Goal: Complete application form: Complete application form

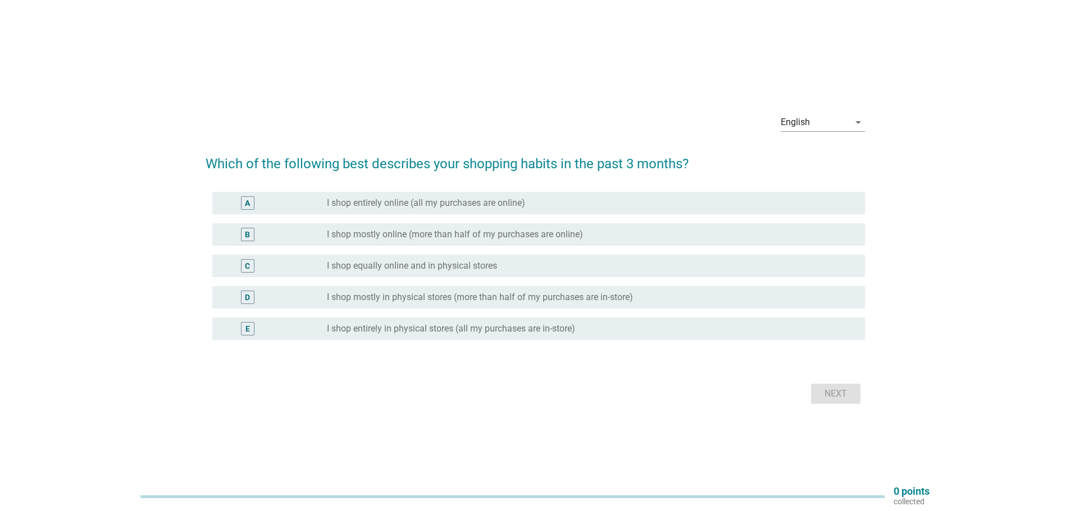
click at [313, 243] on div "B radio_button_unchecked I shop mostly online (more than half of my purchases a…" at bounding box center [538, 234] width 652 height 22
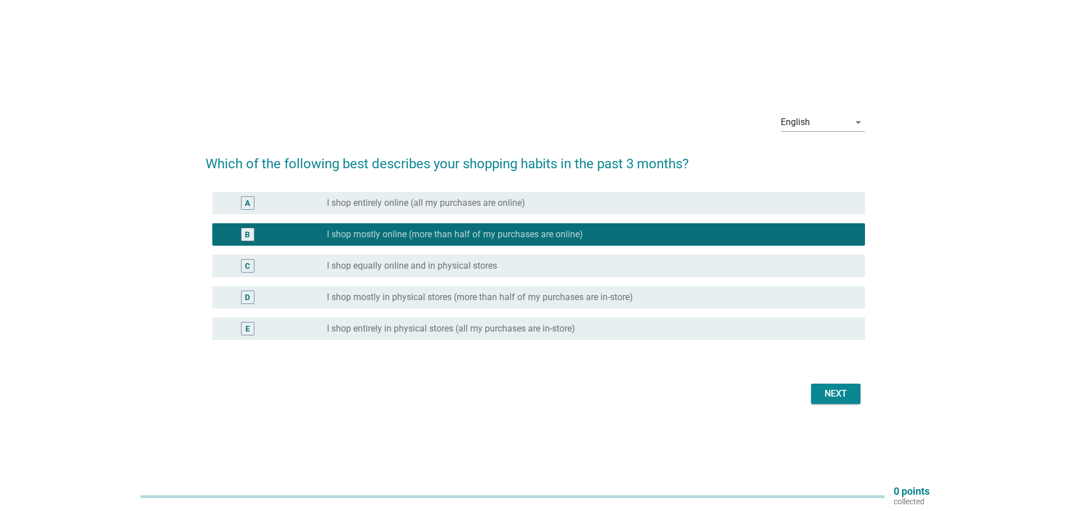
click at [802, 395] on div "Next" at bounding box center [534, 394] width 659 height 27
click at [811, 397] on button "Next" at bounding box center [835, 394] width 49 height 20
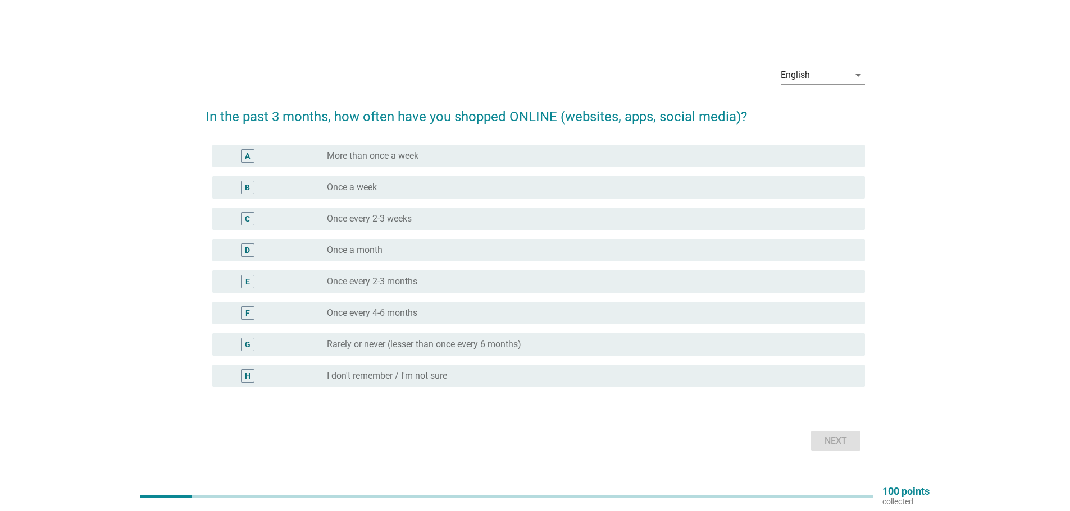
click at [434, 197] on div "B radio_button_unchecked Once a week" at bounding box center [538, 187] width 652 height 22
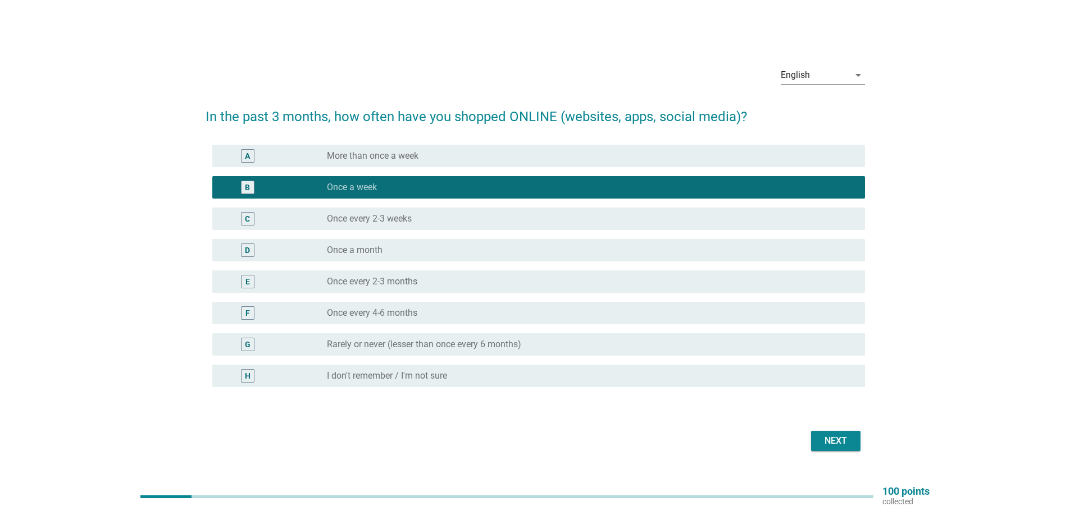
click at [801, 442] on div "Next" at bounding box center [534, 441] width 659 height 27
click at [820, 445] on div "Next" at bounding box center [835, 441] width 31 height 13
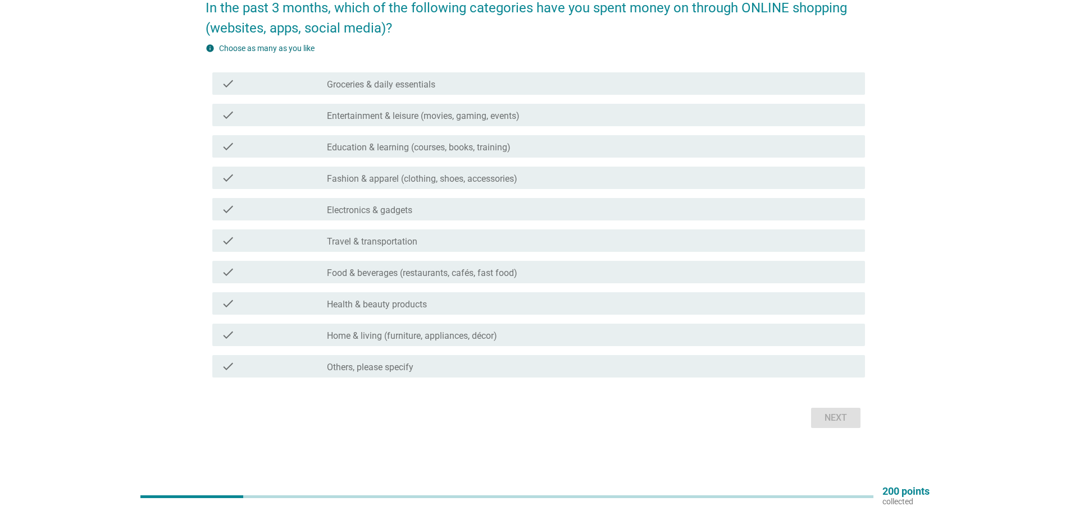
scroll to position [46, 0]
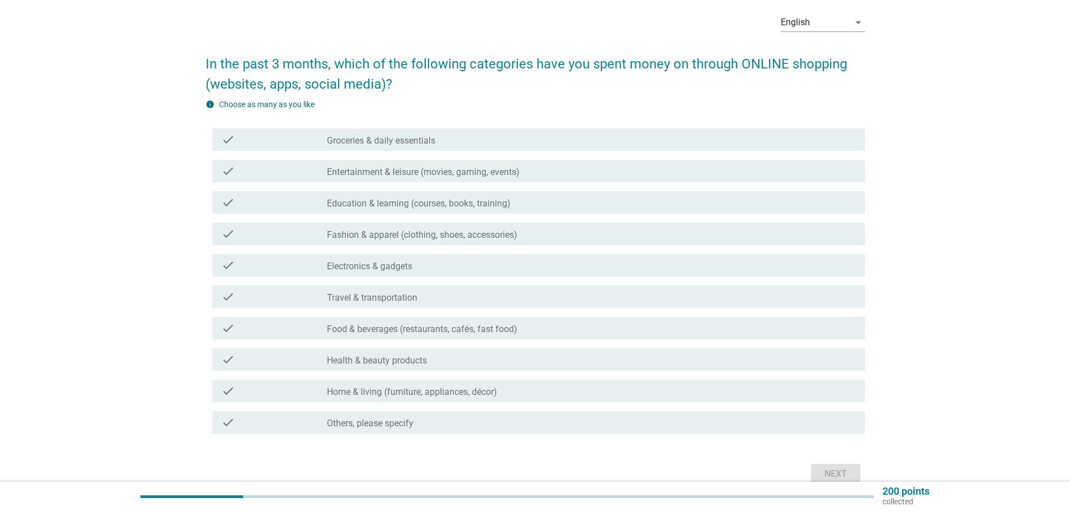
click at [366, 172] on label "Entertainment & leisure (movies, gaming, events)" at bounding box center [423, 172] width 193 height 11
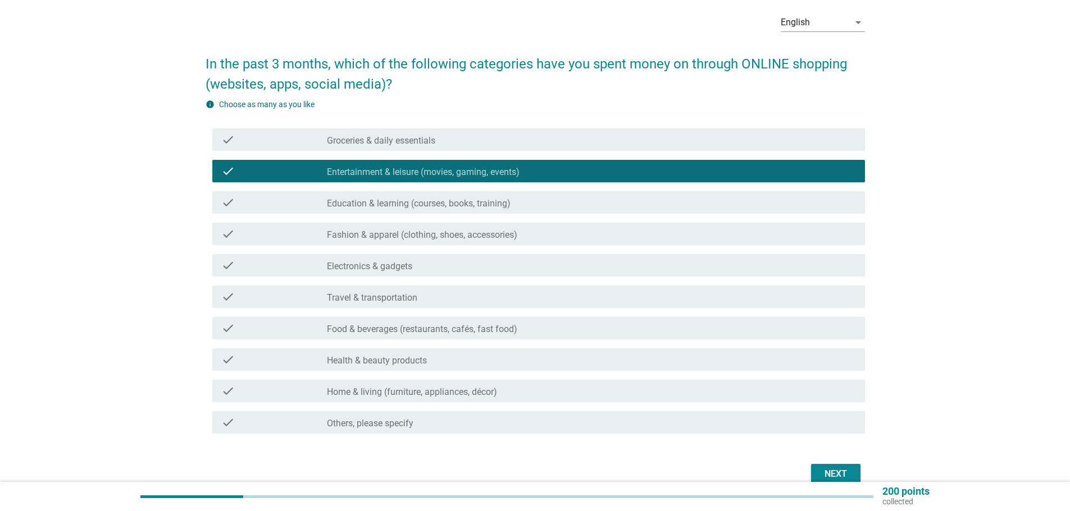
click at [382, 138] on label "Groceries & daily essentials" at bounding box center [381, 140] width 108 height 11
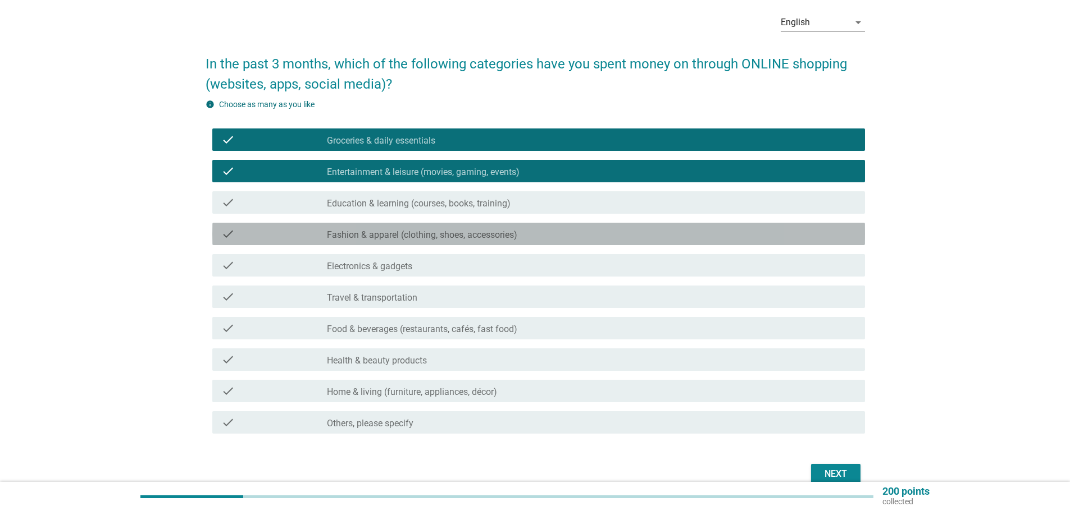
click at [389, 239] on label "Fashion & apparel (clothing, shoes, accessories)" at bounding box center [422, 235] width 190 height 11
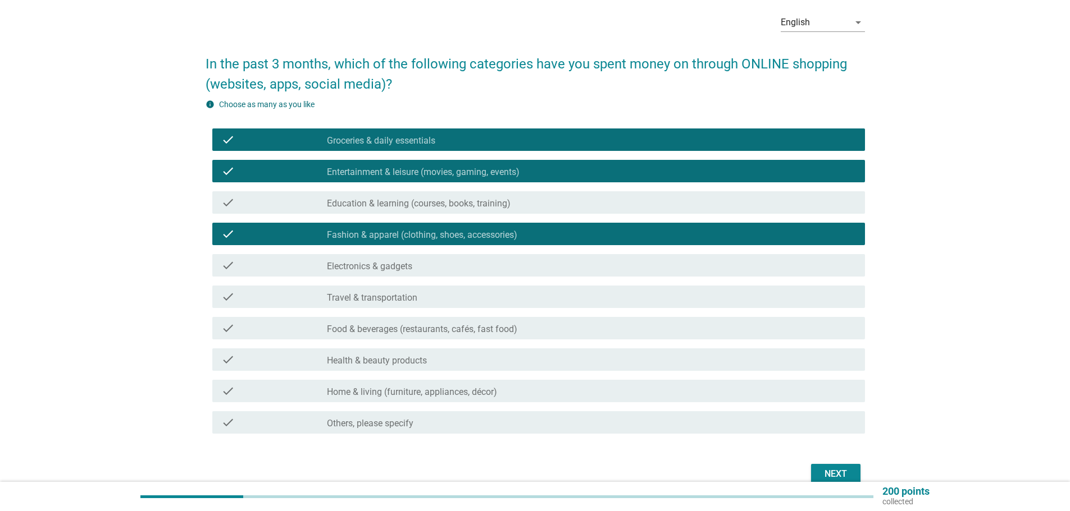
click at [391, 257] on div "check check_box_outline_blank Electronics & gadgets" at bounding box center [538, 265] width 652 height 22
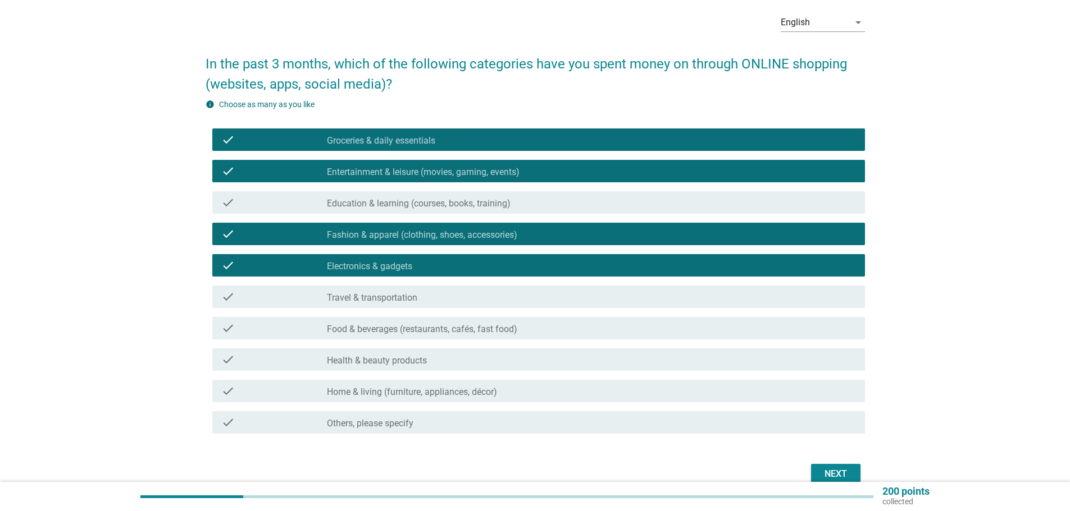
click at [416, 297] on label "Travel & transportation" at bounding box center [372, 298] width 90 height 11
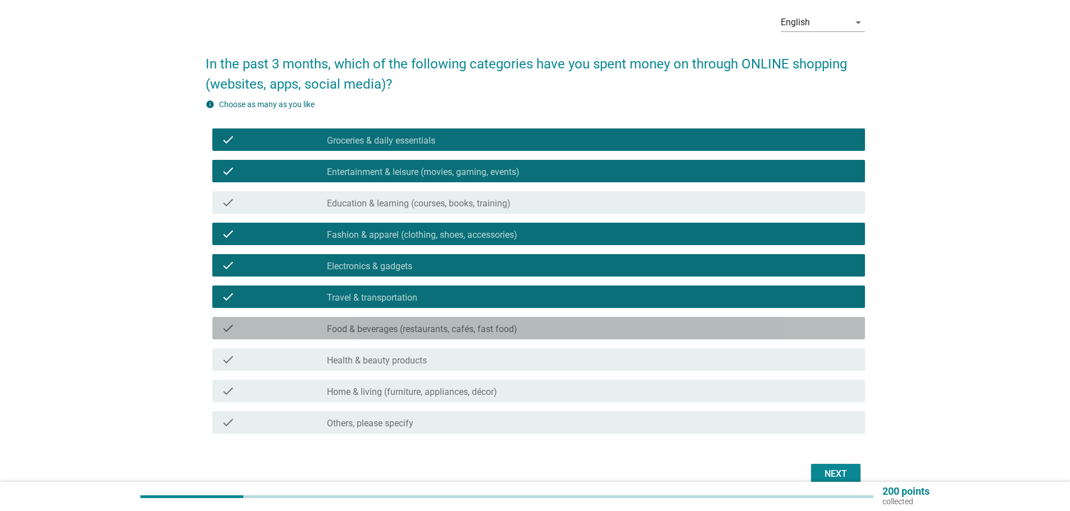
click at [418, 330] on label "Food & beverages (restaurants, cafés, fast food)" at bounding box center [422, 329] width 190 height 11
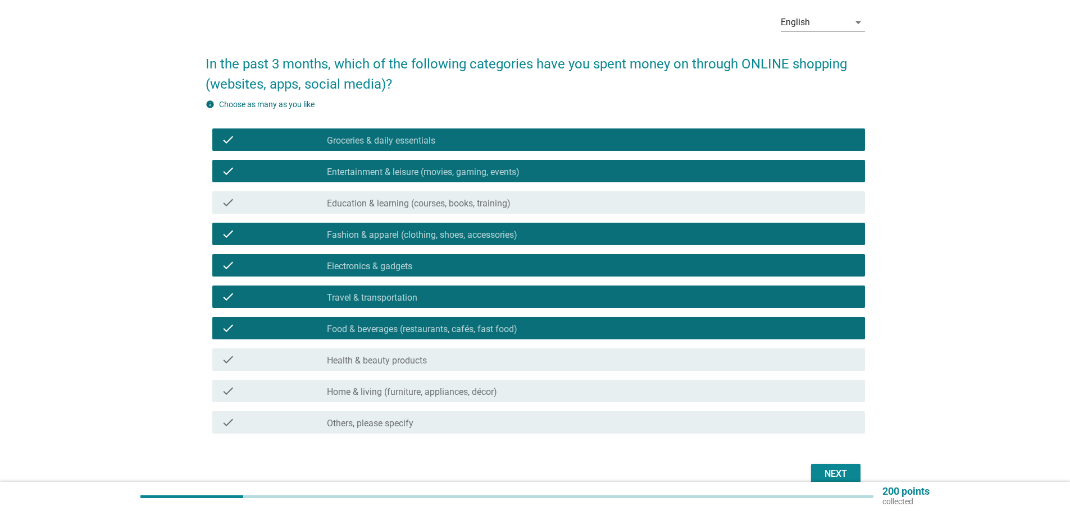
click at [408, 362] on label "Health & beauty products" at bounding box center [377, 360] width 100 height 11
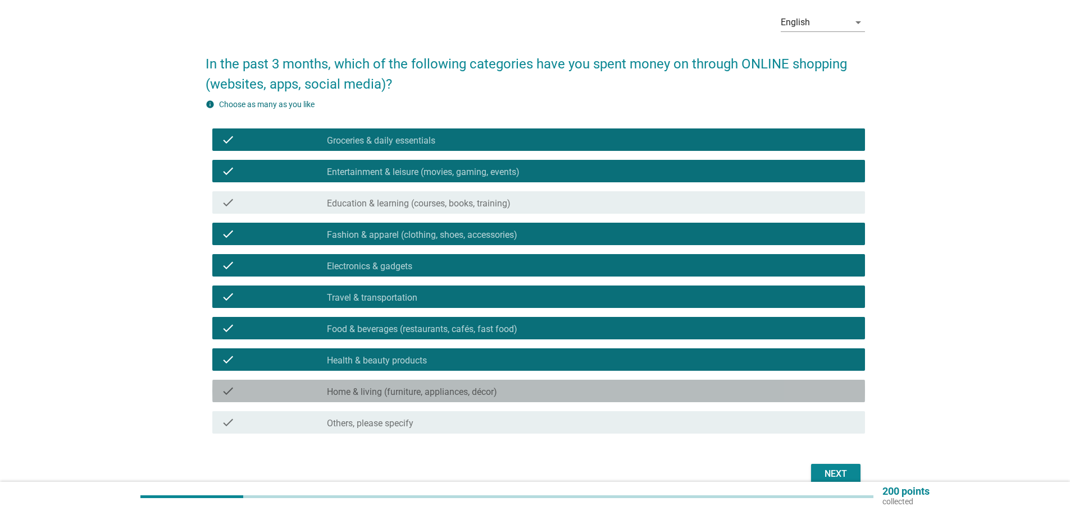
click at [410, 392] on label "Home & living (furniture, appliances, décor)" at bounding box center [412, 392] width 170 height 11
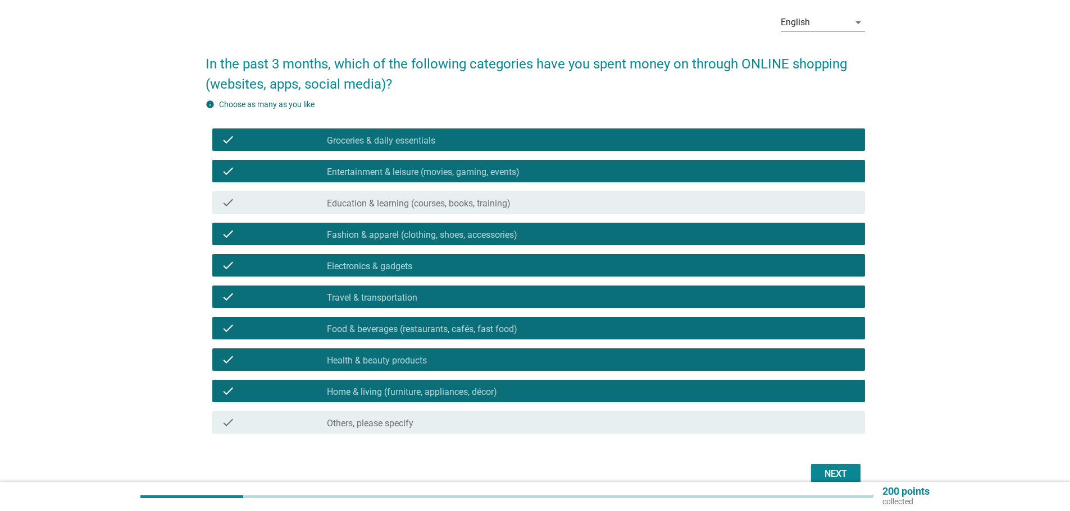
click at [829, 468] on div "Next" at bounding box center [835, 474] width 31 height 13
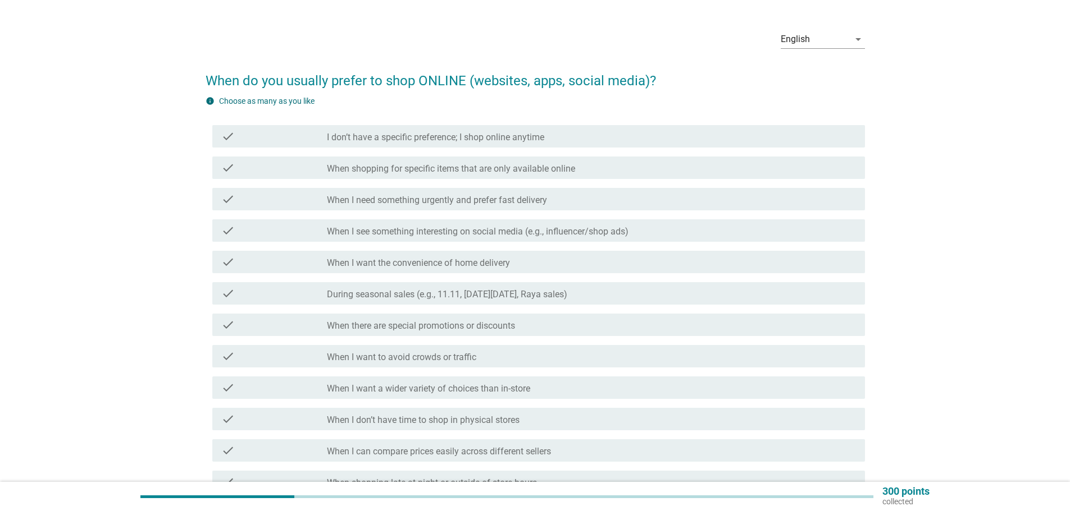
scroll to position [56, 0]
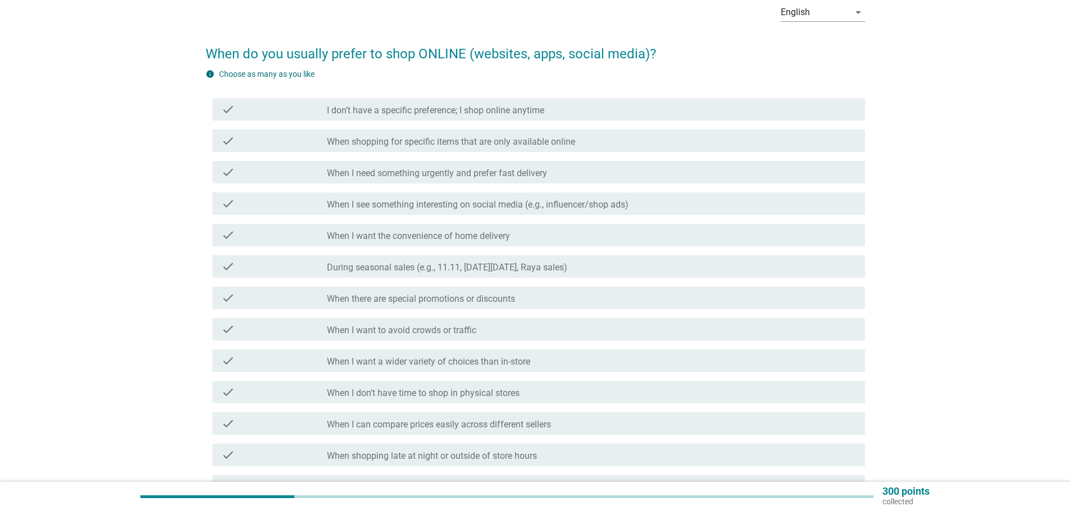
click at [392, 113] on label "I don’t have a specific preference; I shop online anytime" at bounding box center [435, 110] width 217 height 11
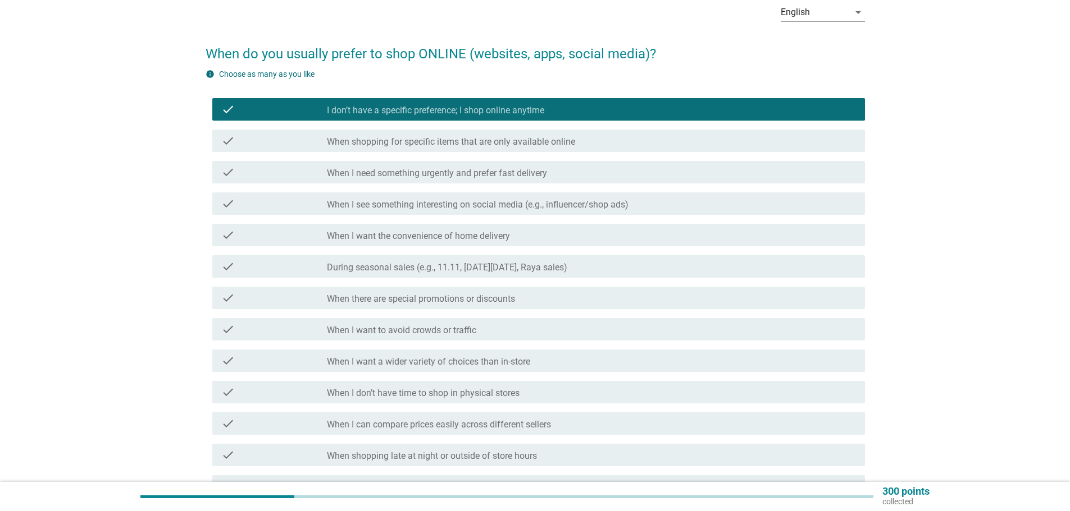
scroll to position [112, 0]
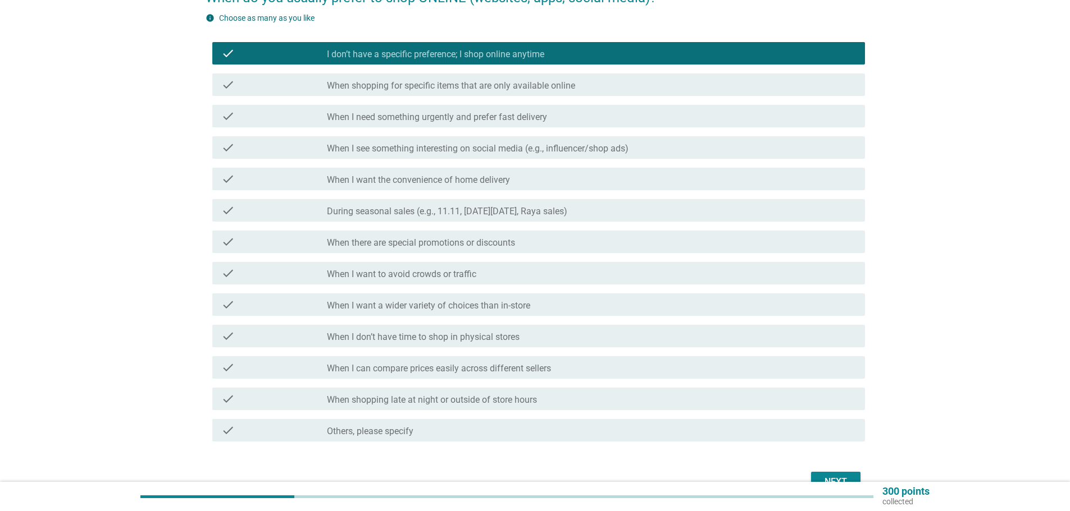
click at [359, 122] on label "When I need something urgently and prefer fast delivery" at bounding box center [437, 117] width 220 height 11
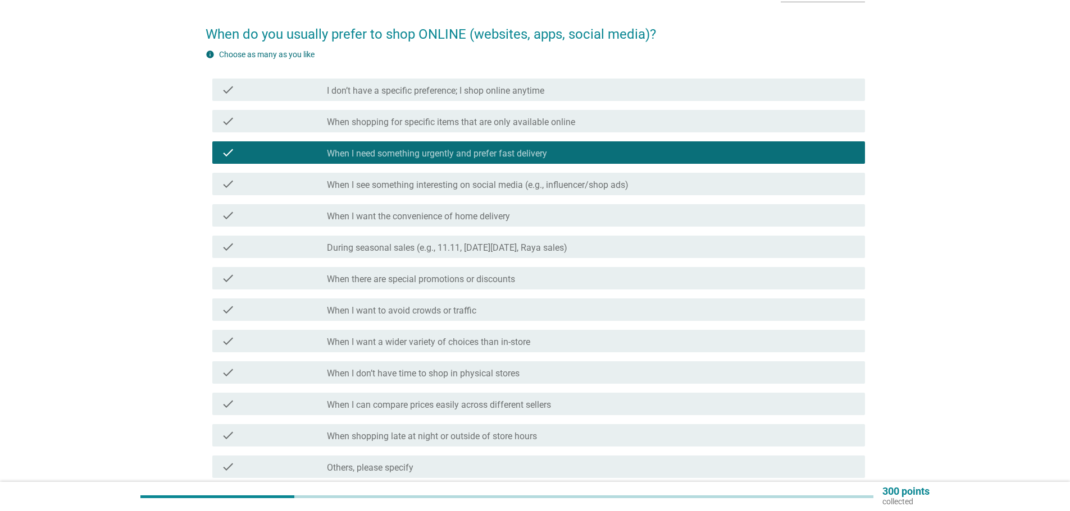
scroll to position [56, 0]
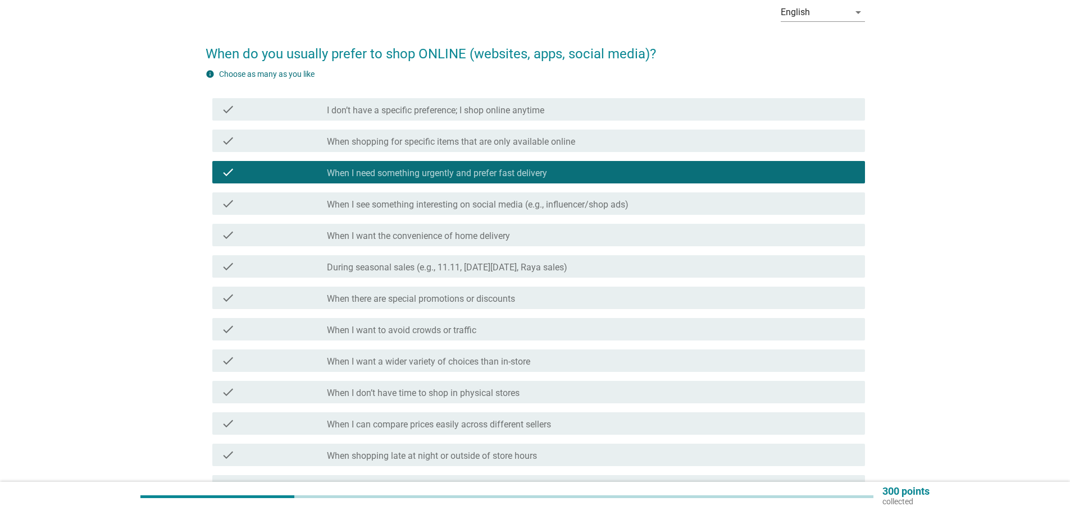
click at [417, 110] on label "I don’t have a specific preference; I shop online anytime" at bounding box center [435, 110] width 217 height 11
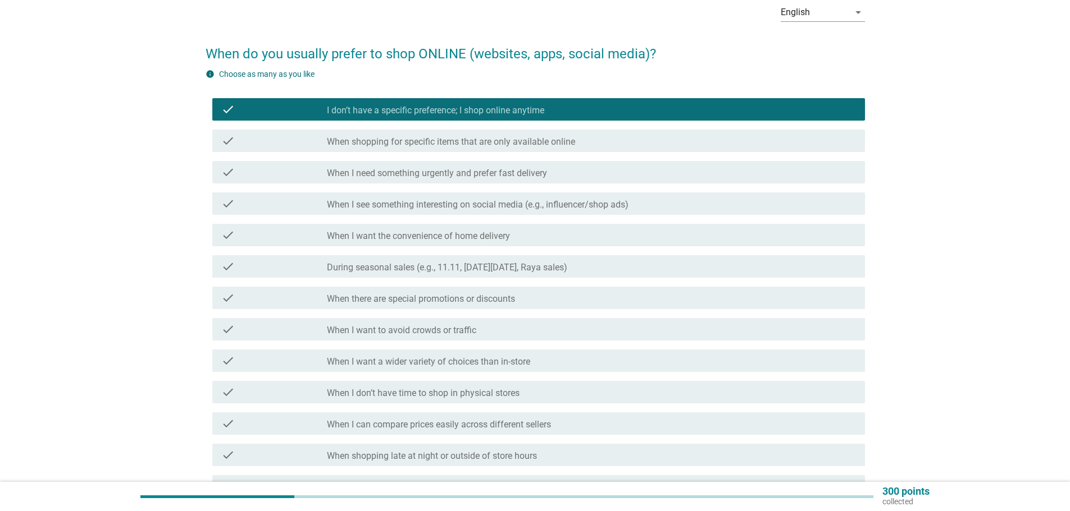
click at [416, 134] on div "check check_box_outline_blank When shopping for specific items that are only av…" at bounding box center [538, 141] width 652 height 22
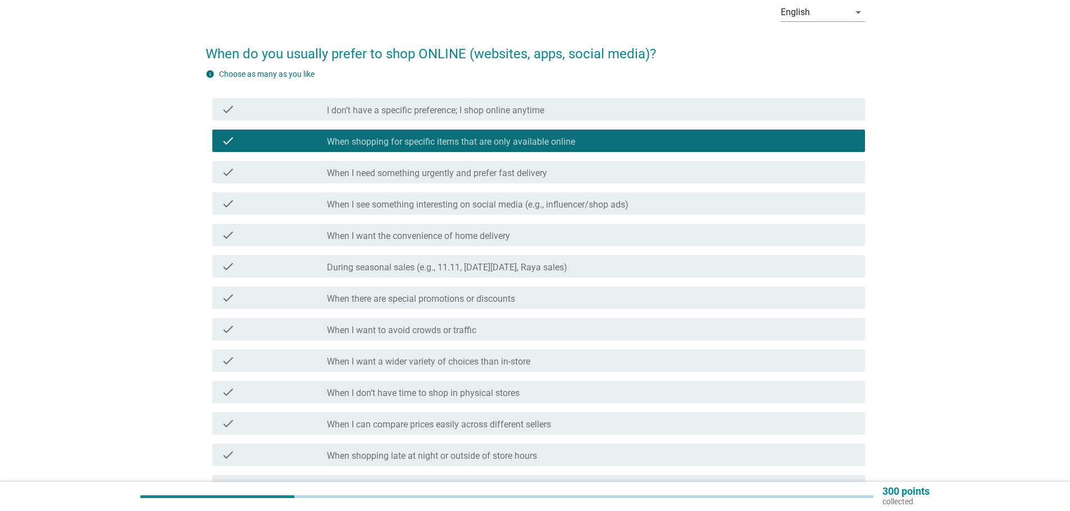
click at [431, 169] on label "When I need something urgently and prefer fast delivery" at bounding box center [437, 173] width 220 height 11
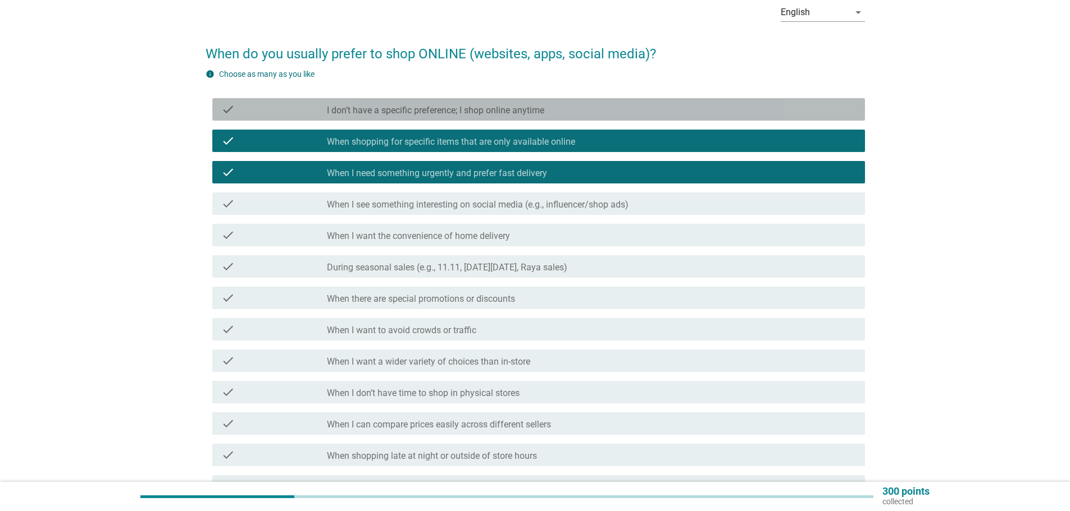
click at [403, 113] on label "I don’t have a specific preference; I shop online anytime" at bounding box center [435, 110] width 217 height 11
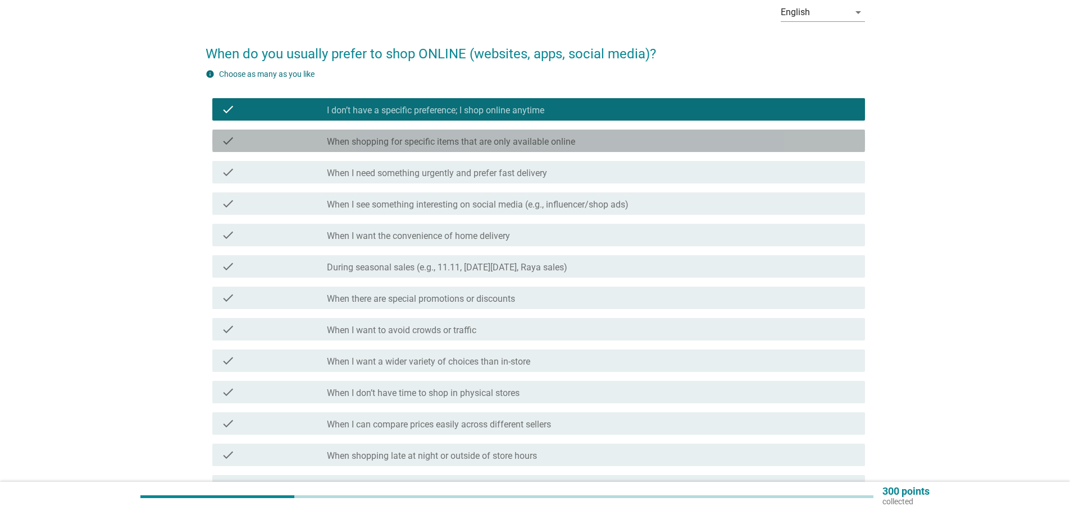
click at [405, 138] on label "When shopping for specific items that are only available online" at bounding box center [451, 141] width 248 height 11
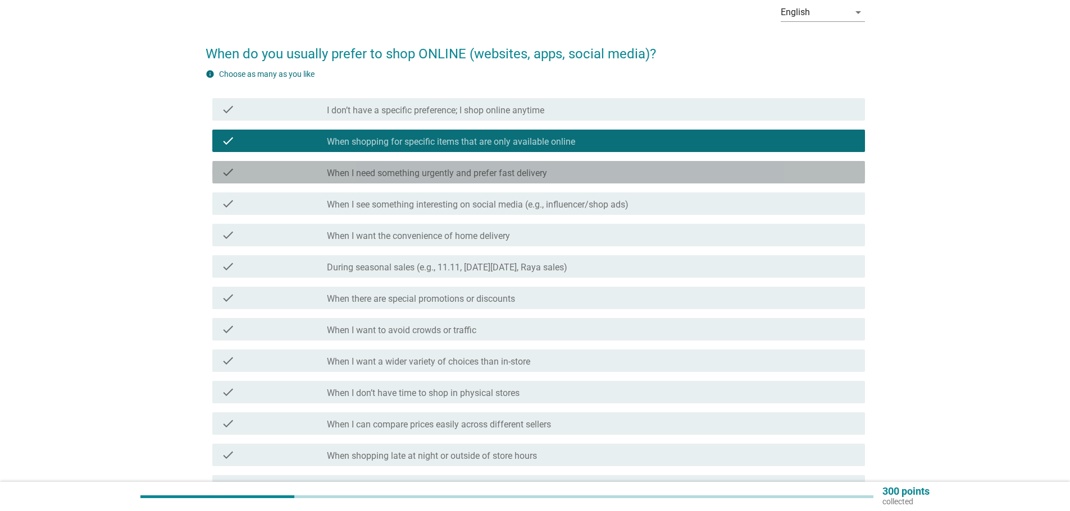
click at [416, 167] on div "check_box_outline_blank When I need something urgently and prefer fast delivery" at bounding box center [591, 172] width 529 height 13
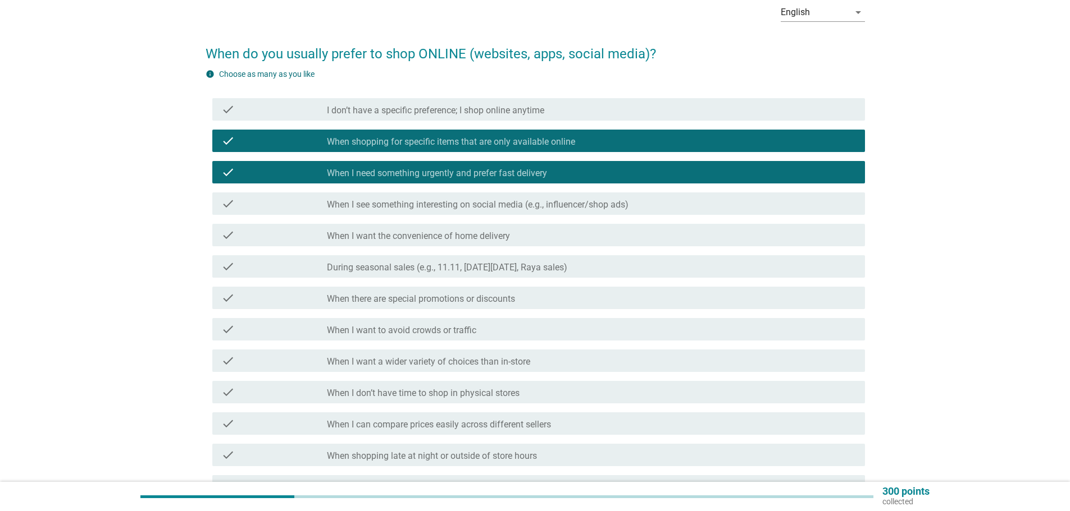
click at [394, 123] on div "check check_box I don’t have a specific preference; I shop online anytime" at bounding box center [534, 109] width 659 height 31
click at [396, 115] on label "I don’t have a specific preference; I shop online anytime" at bounding box center [435, 110] width 217 height 11
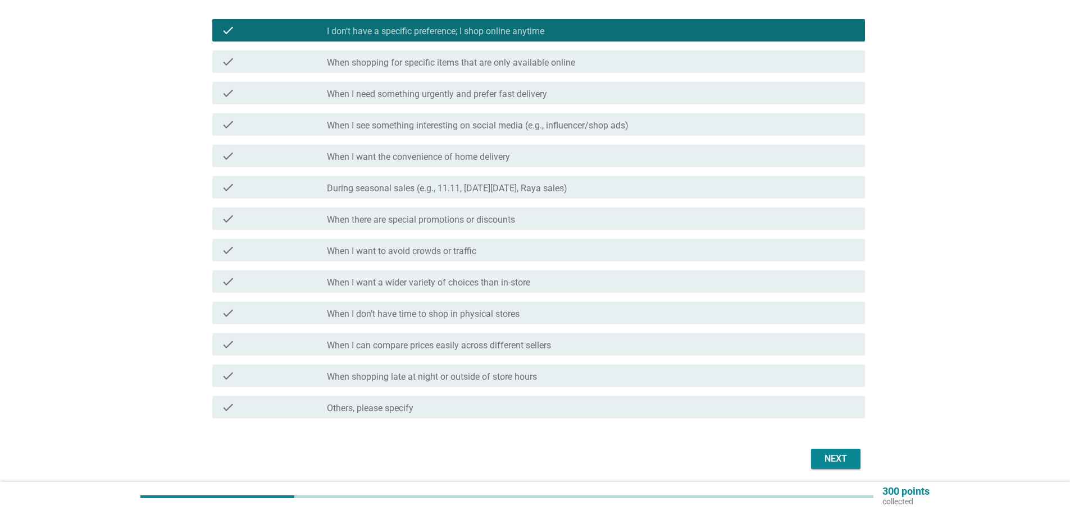
scroll to position [176, 0]
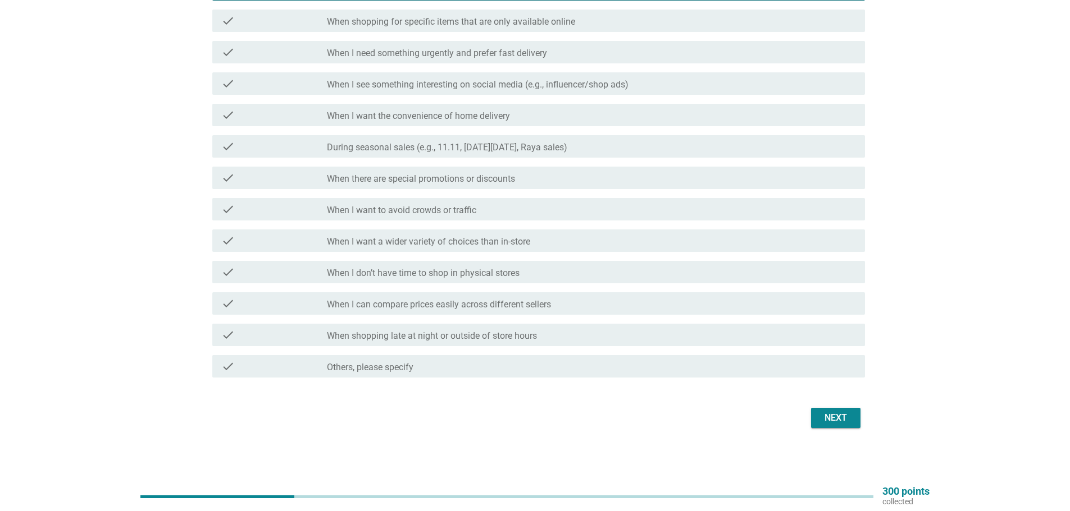
click at [835, 403] on form "When do you usually prefer to shop ONLINE (websites, apps, social media)? info …" at bounding box center [534, 171] width 659 height 519
click at [840, 412] on div "Next" at bounding box center [835, 418] width 31 height 13
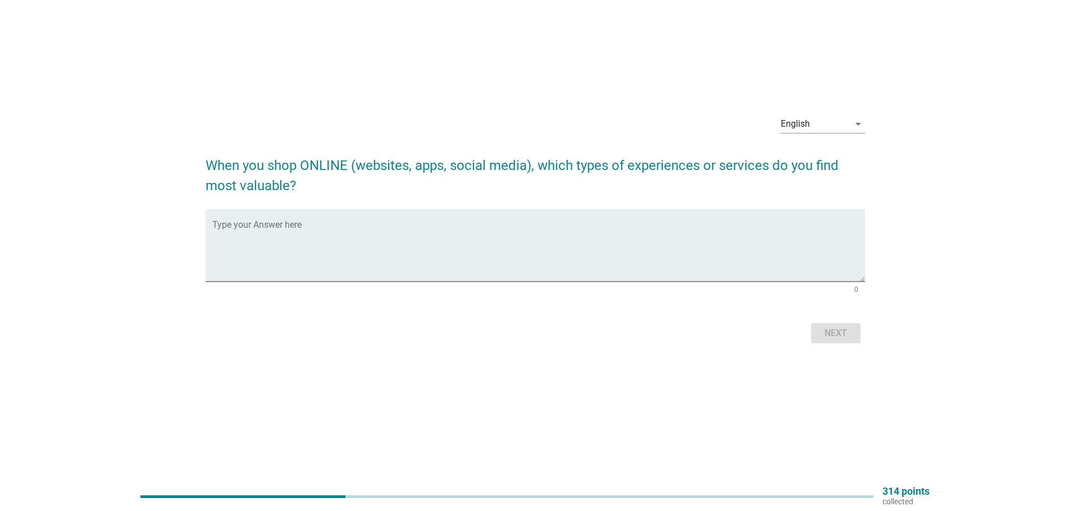
scroll to position [0, 0]
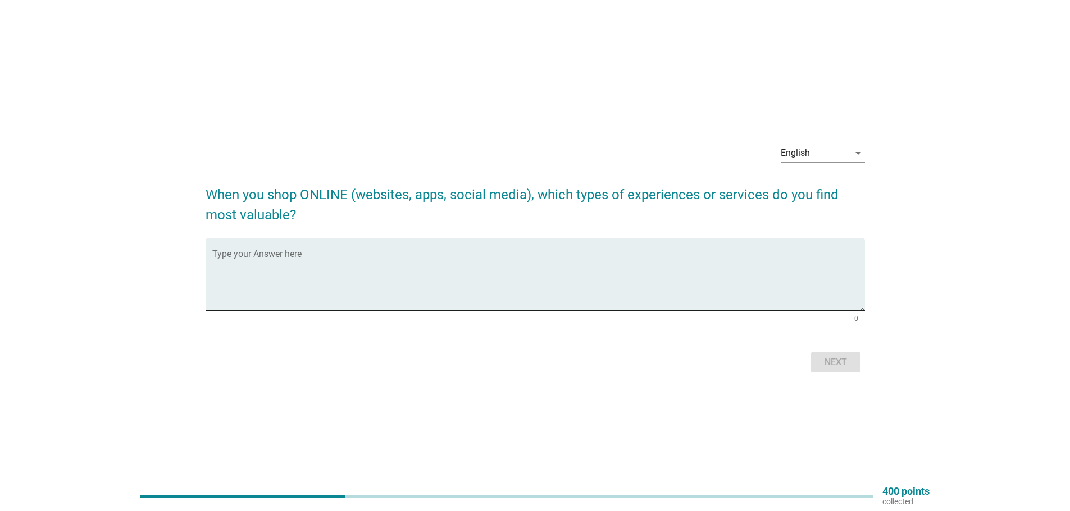
click at [563, 277] on textarea "Type your Answer here" at bounding box center [538, 281] width 652 height 59
type textarea "lazada, shopee"
click at [854, 356] on button "Next" at bounding box center [835, 363] width 49 height 20
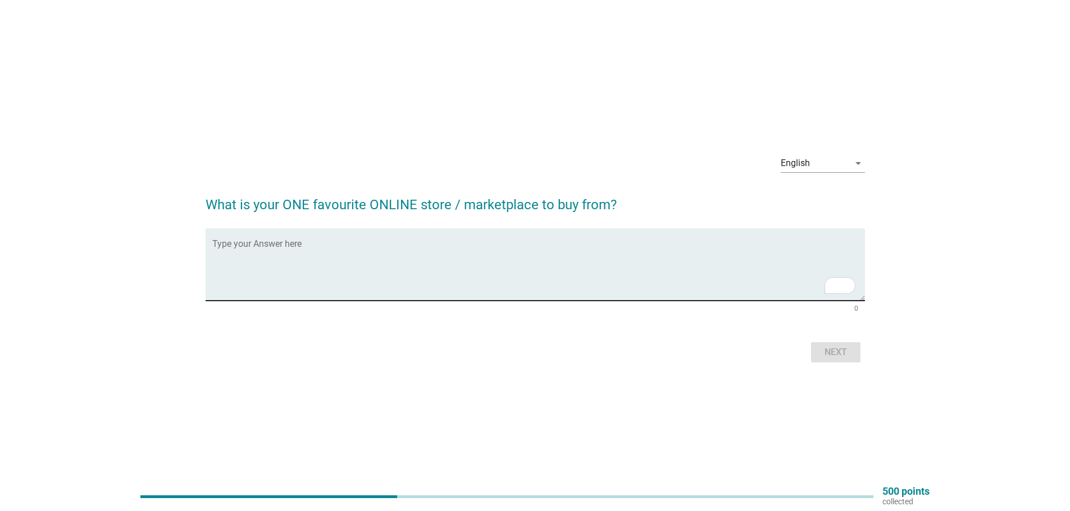
click at [374, 248] on textarea "To enrich screen reader interactions, please activate Accessibility in Grammarl…" at bounding box center [538, 271] width 652 height 59
type textarea "shopee"
click at [824, 355] on div "Next" at bounding box center [835, 352] width 31 height 13
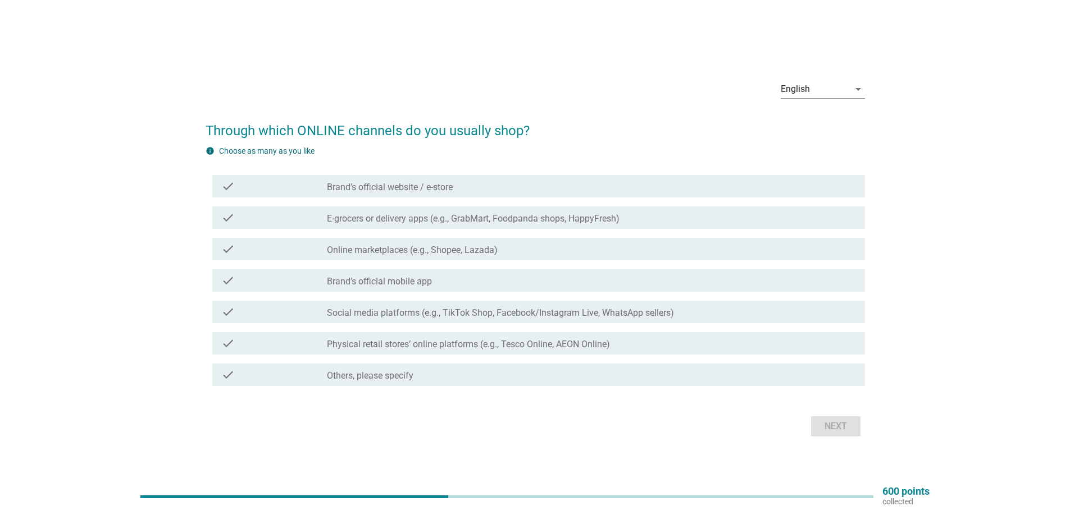
click at [259, 252] on div "check" at bounding box center [274, 249] width 106 height 13
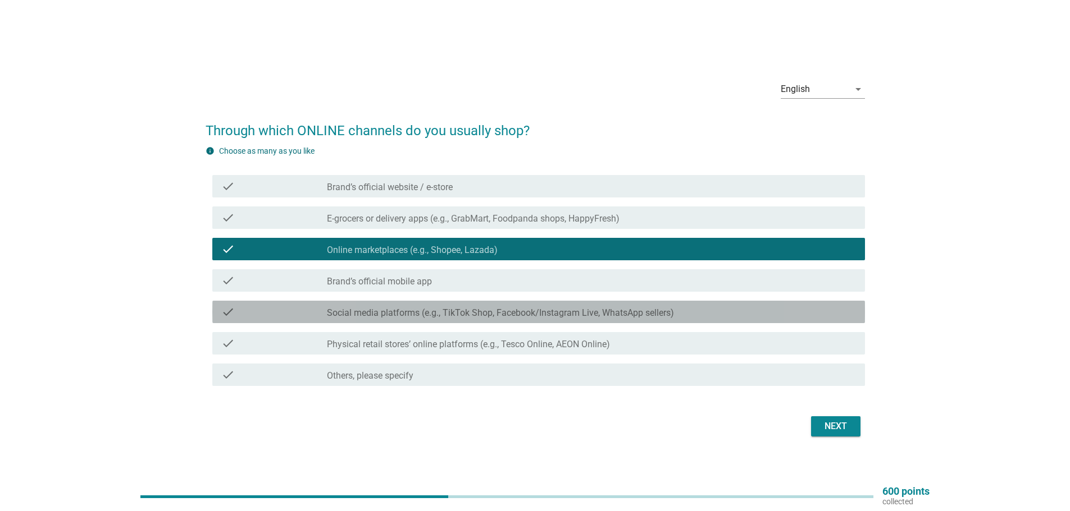
click at [300, 317] on div "check" at bounding box center [274, 311] width 106 height 13
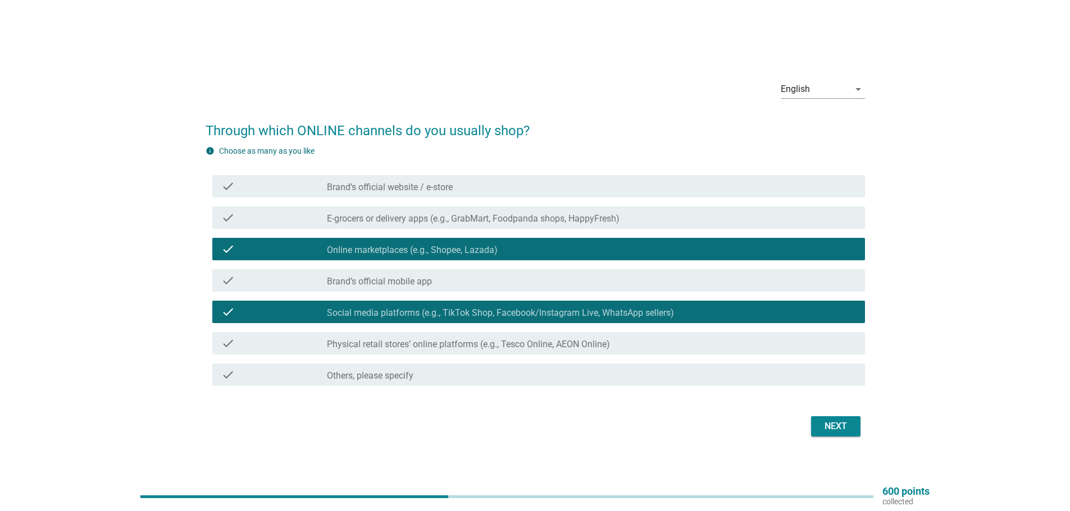
click at [821, 432] on div "Next" at bounding box center [835, 426] width 31 height 13
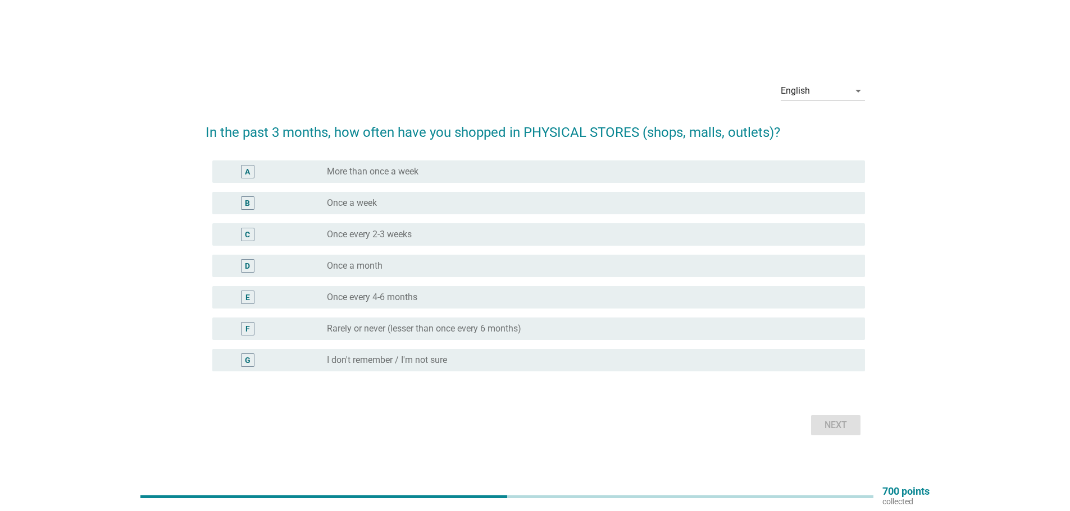
click at [377, 202] on label "Once a week" at bounding box center [352, 203] width 50 height 11
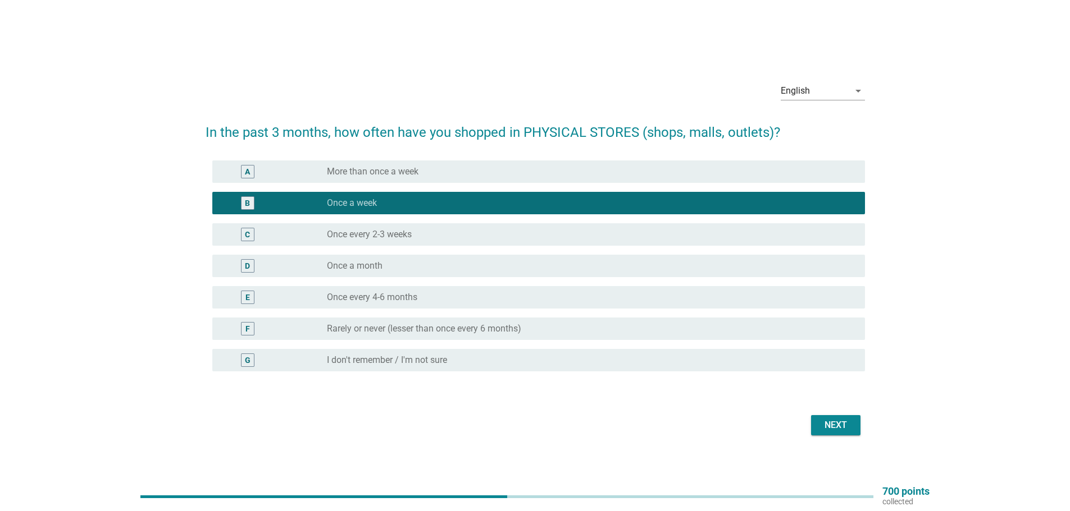
click at [838, 435] on button "Next" at bounding box center [835, 425] width 49 height 20
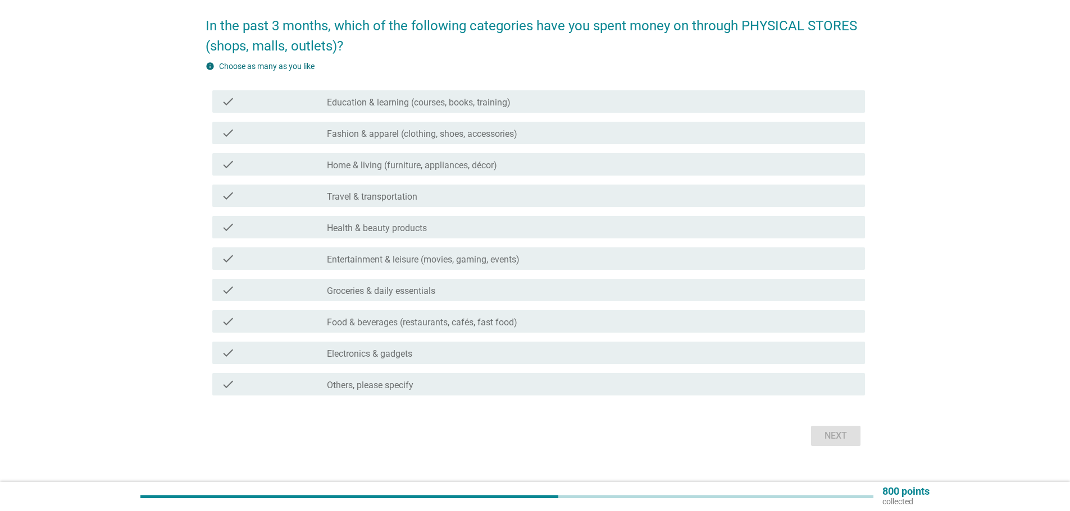
scroll to position [102, 0]
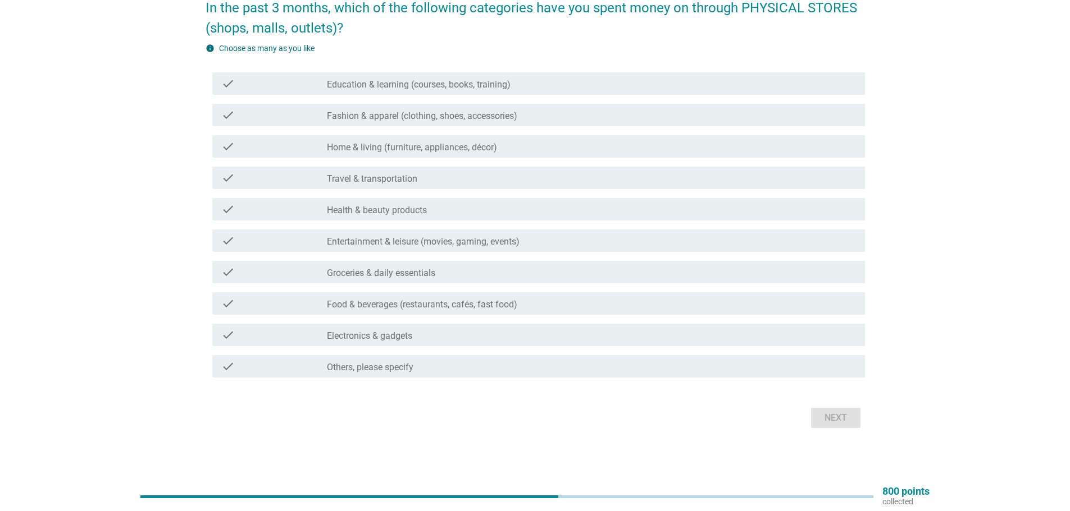
click at [403, 214] on label "Health & beauty products" at bounding box center [377, 210] width 100 height 11
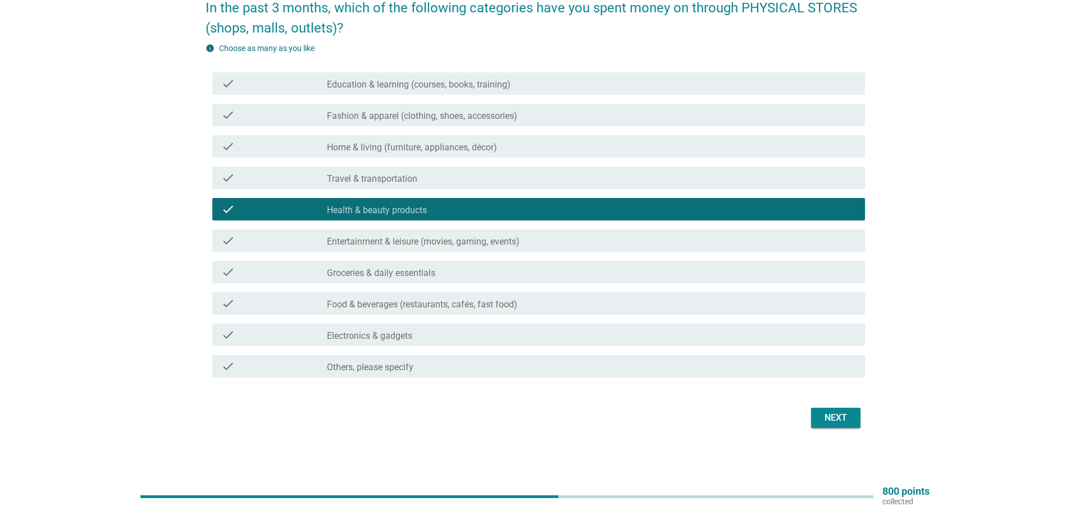
click at [395, 271] on label "Groceries & daily essentials" at bounding box center [381, 273] width 108 height 11
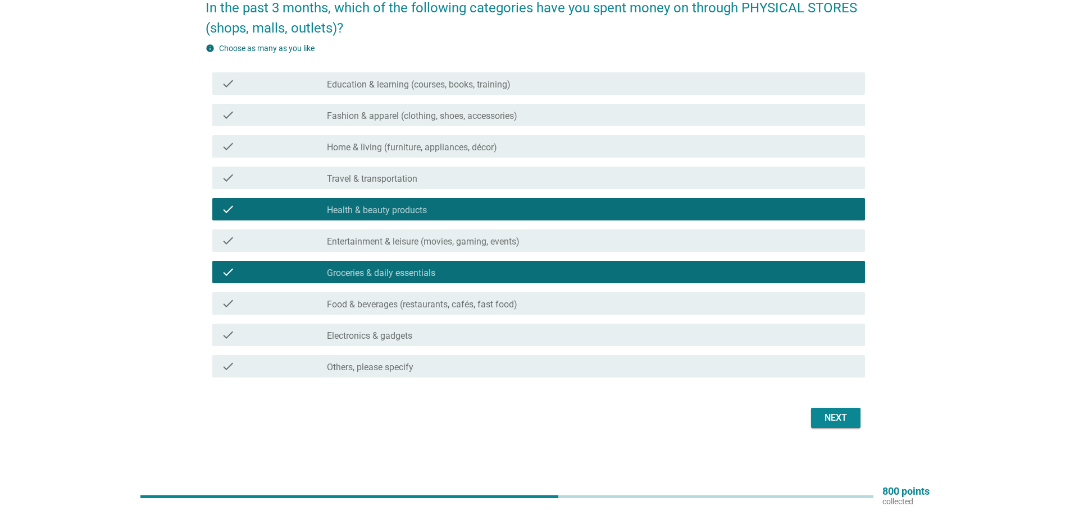
click at [510, 311] on div "check check_box_outline_blank Food & beverages (restaurants, cafés, fast food)" at bounding box center [538, 304] width 652 height 22
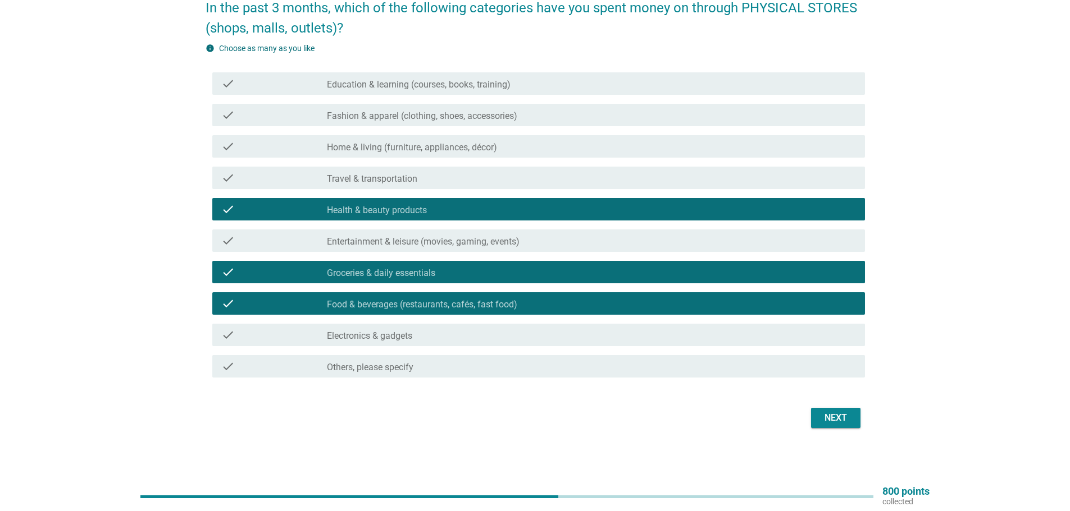
click at [836, 418] on div "Next" at bounding box center [835, 418] width 31 height 13
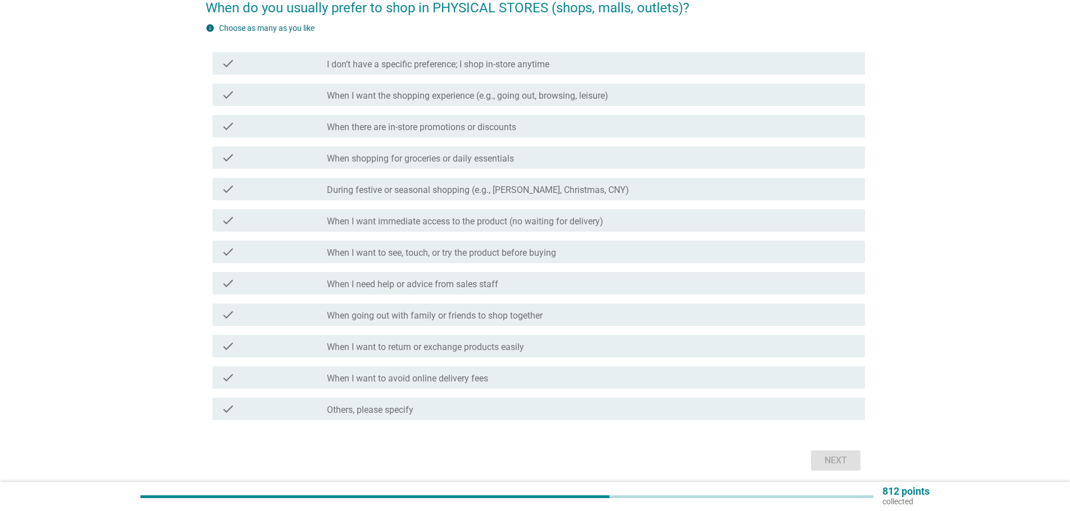
scroll to position [0, 0]
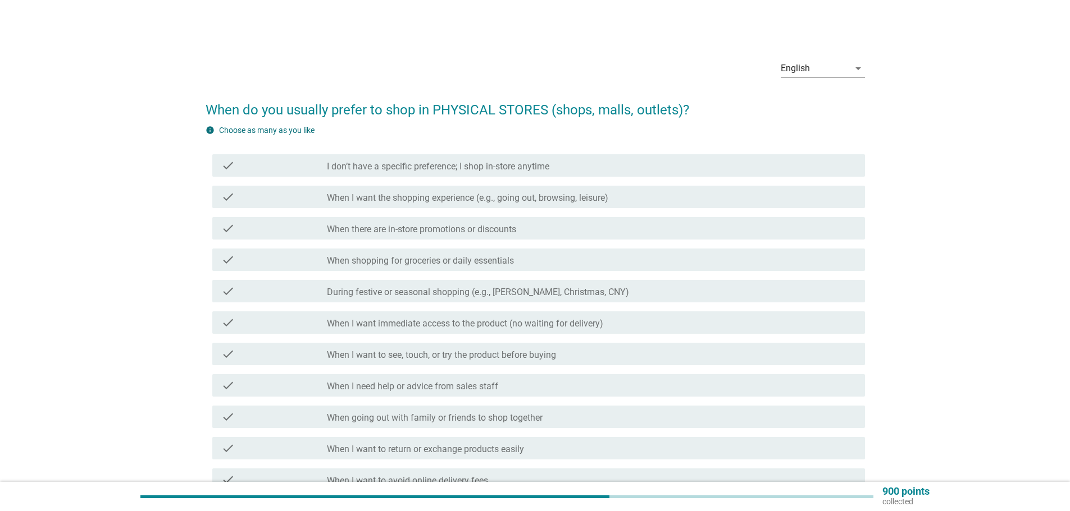
click at [344, 163] on label "I don’t have a specific preference; I shop in-store anytime" at bounding box center [438, 166] width 222 height 11
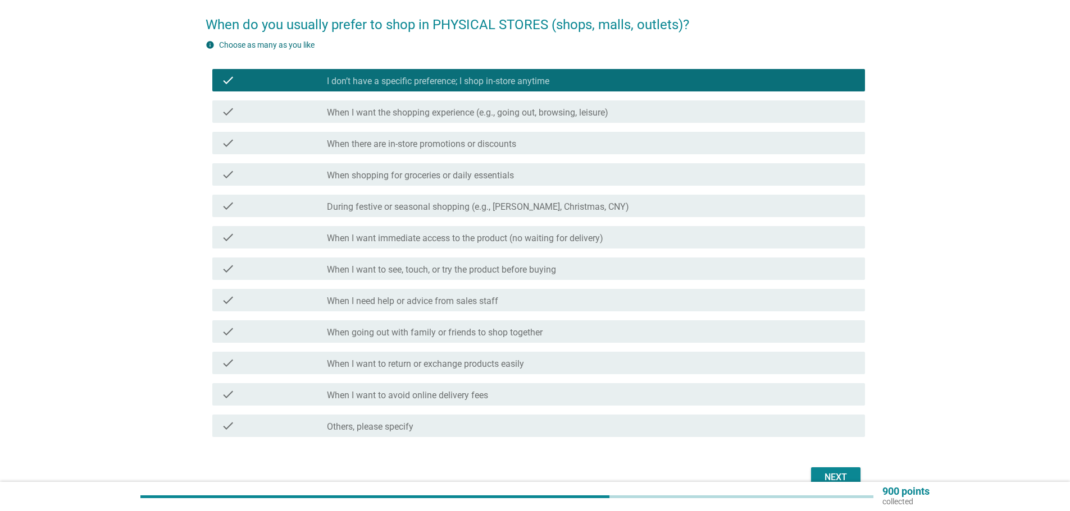
scroll to position [145, 0]
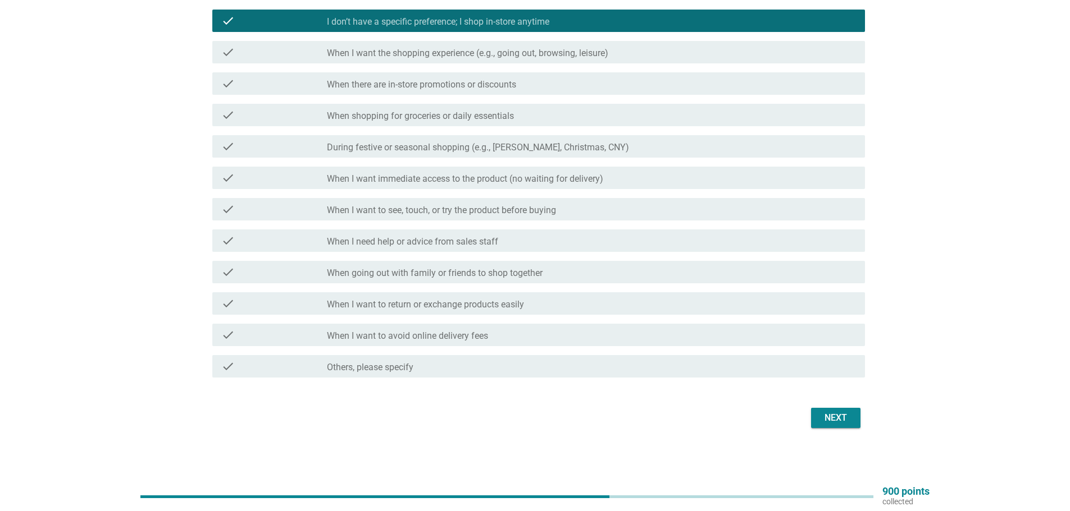
click at [840, 408] on div "Next" at bounding box center [534, 418] width 659 height 27
click at [838, 414] on div "Next" at bounding box center [835, 418] width 31 height 13
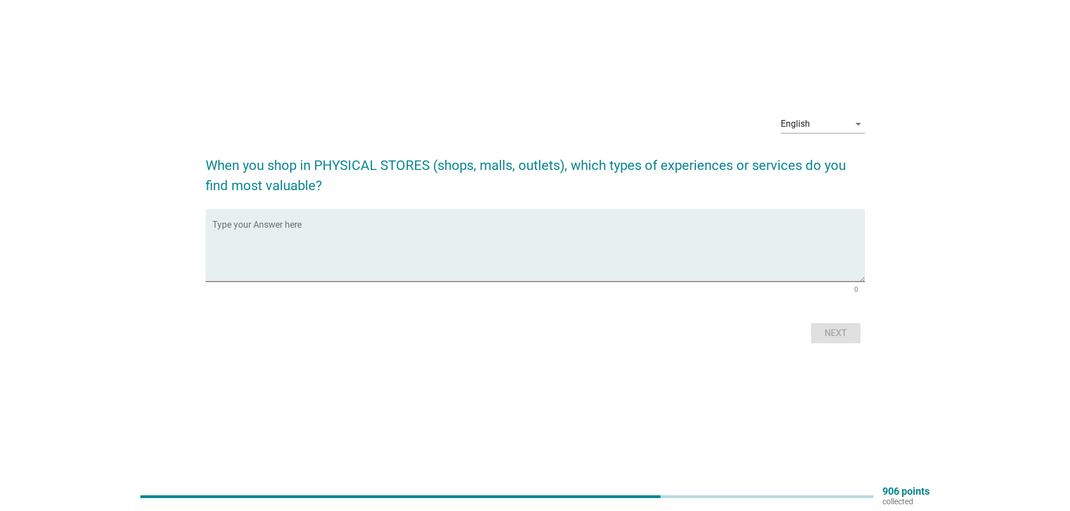
scroll to position [0, 0]
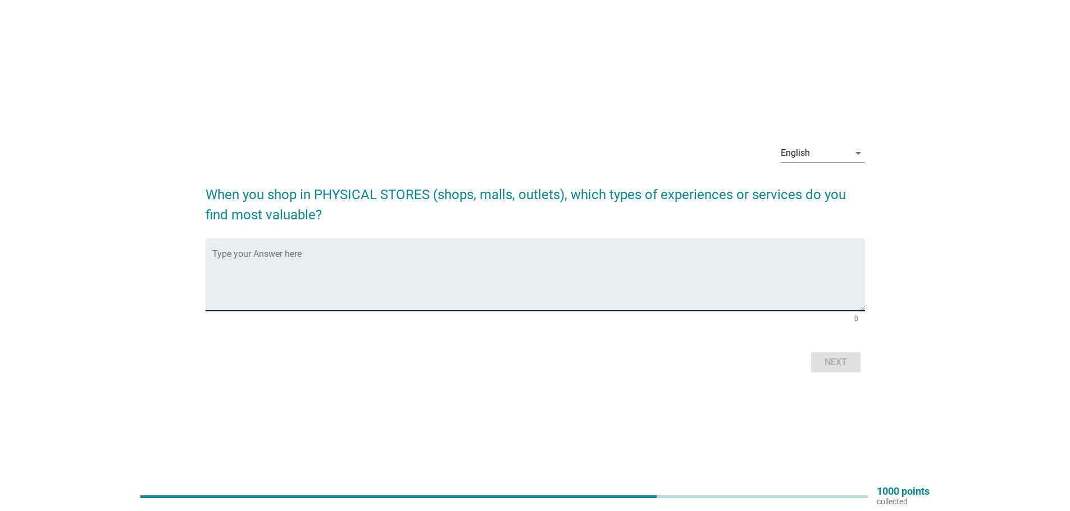
click at [312, 282] on textarea "Type your Answer here" at bounding box center [538, 281] width 652 height 59
type textarea "AEPN, Lotus, Sunshine"
click at [829, 356] on div "Next" at bounding box center [835, 362] width 31 height 13
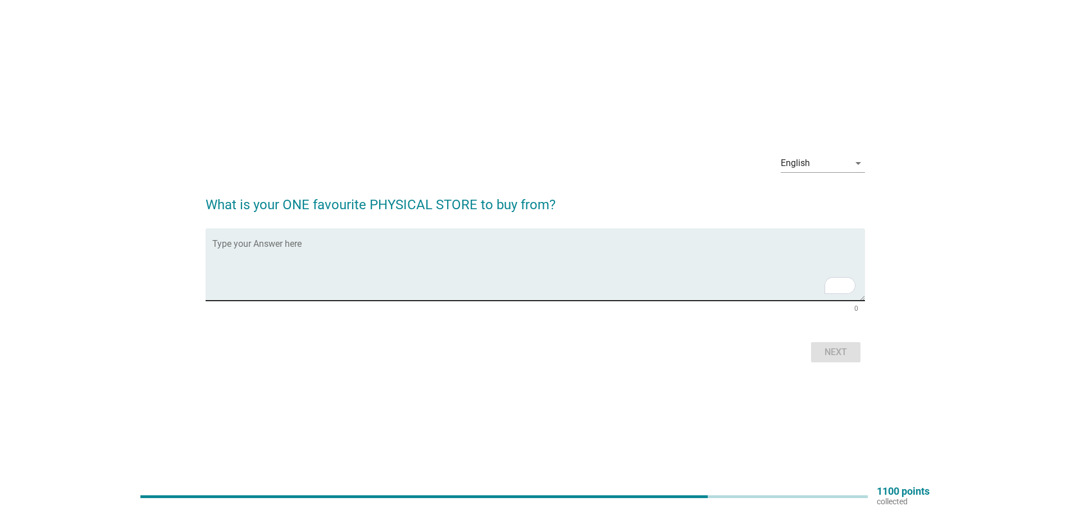
click at [264, 286] on textarea "To enrich screen reader interactions, please activate Accessibility in Grammarl…" at bounding box center [538, 271] width 652 height 59
type textarea "AEON"
click at [846, 344] on button "Next" at bounding box center [835, 352] width 49 height 20
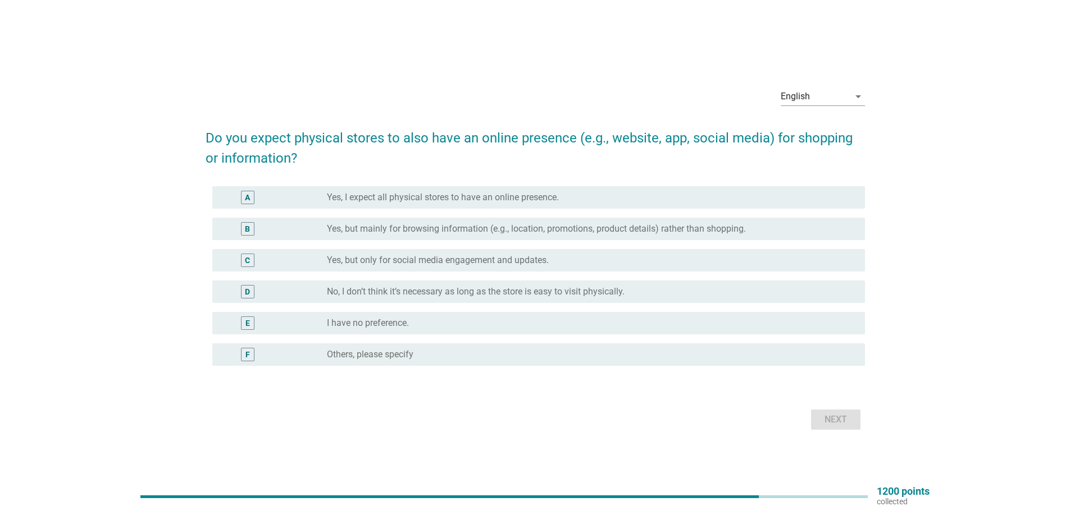
click at [336, 198] on label "Yes, I expect all physical stores to have an online presence." at bounding box center [443, 197] width 232 height 11
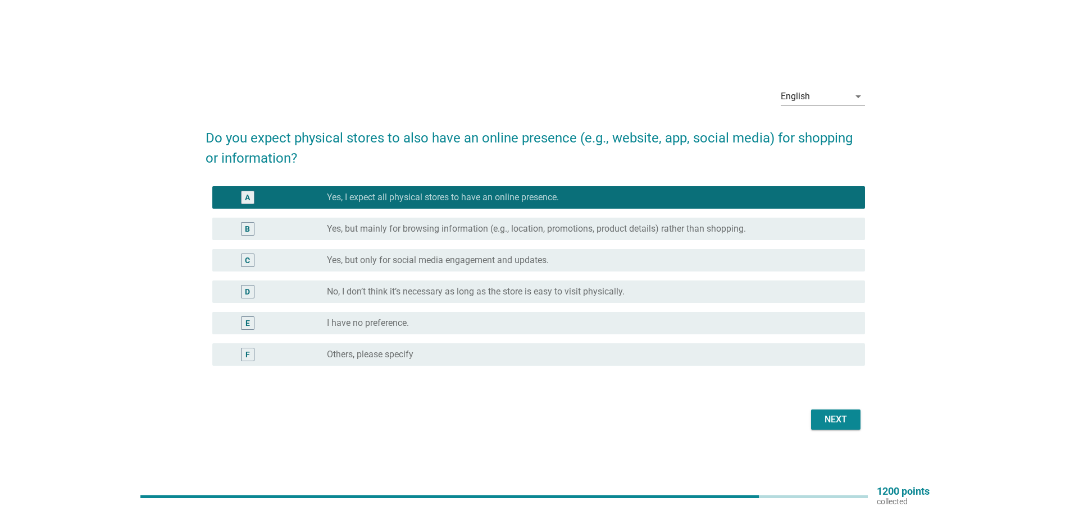
click at [843, 408] on div "Next" at bounding box center [534, 419] width 659 height 27
click at [846, 418] on div "Next" at bounding box center [835, 419] width 31 height 13
